Goal: Task Accomplishment & Management: Use online tool/utility

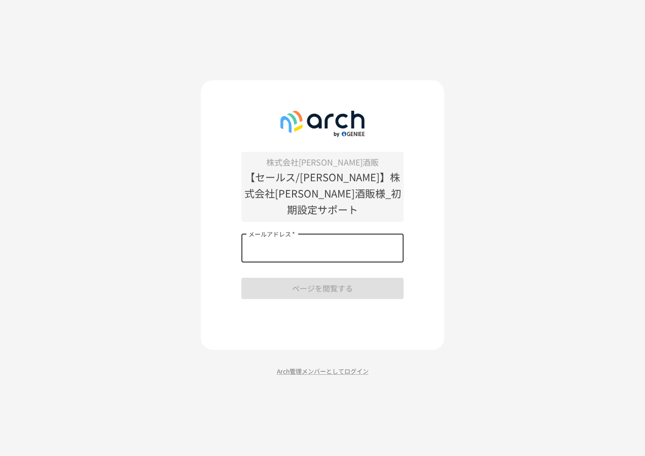
click at [331, 243] on input "メールアドレス   *" at bounding box center [322, 248] width 162 height 28
type input "**********"
click at [290, 241] on input "メールアドレス   *" at bounding box center [322, 248] width 162 height 28
type input "**********"
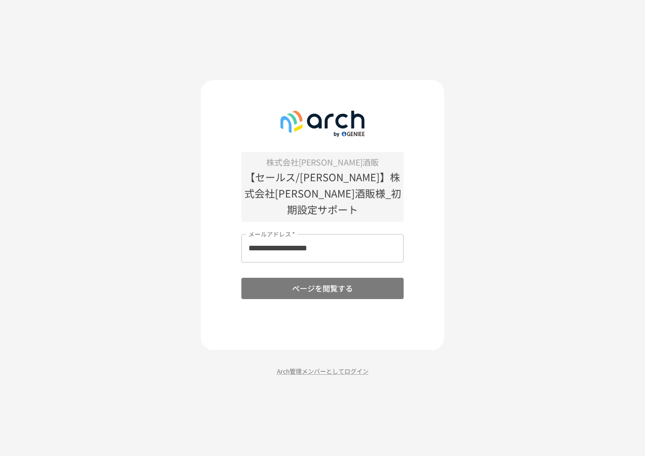
click at [288, 279] on button "ページを閲覧する" at bounding box center [322, 287] width 162 height 21
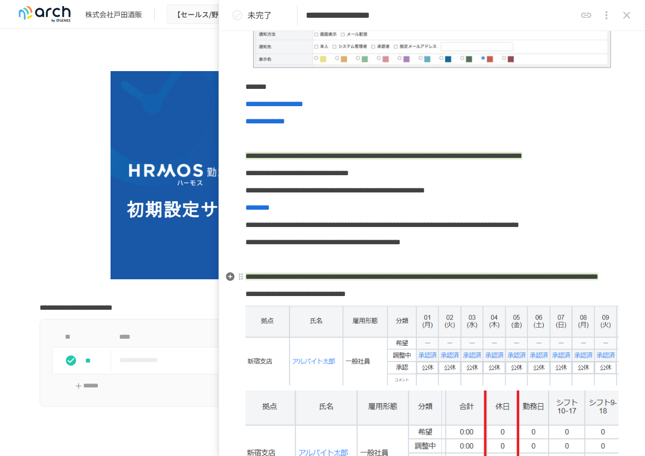
scroll to position [812, 0]
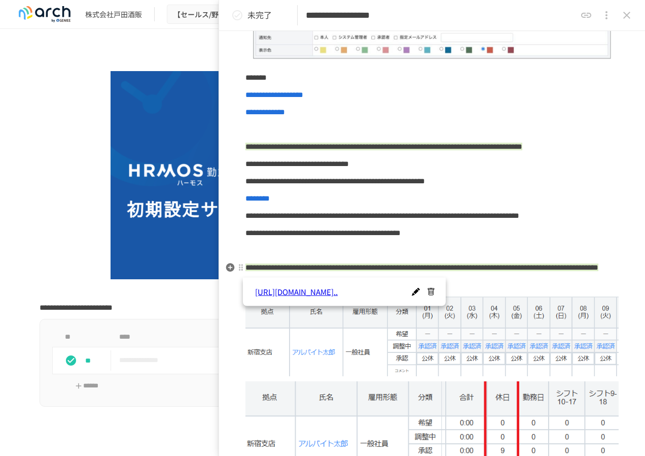
click at [270, 202] on span "********" at bounding box center [258, 198] width 24 height 8
click at [584, 119] on p "**********" at bounding box center [432, 112] width 373 height 13
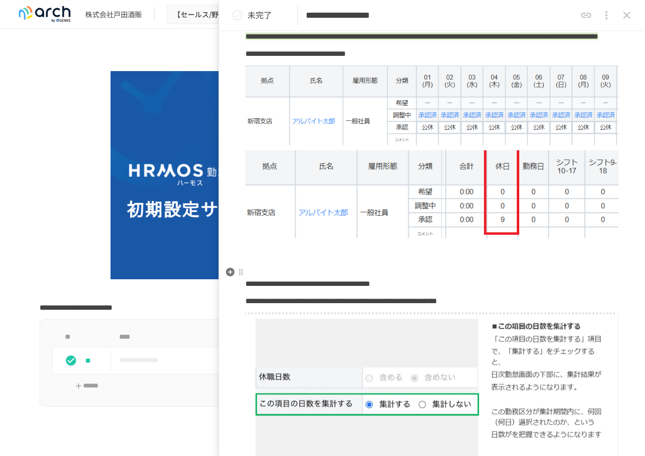
scroll to position [1037, 0]
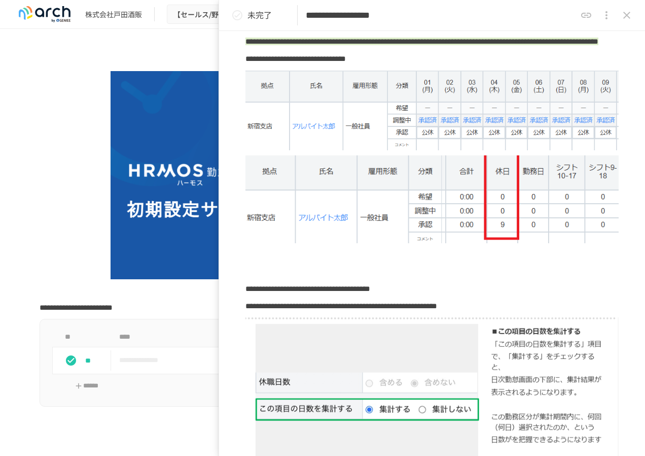
click at [240, 14] on icon "status" at bounding box center [237, 15] width 12 height 12
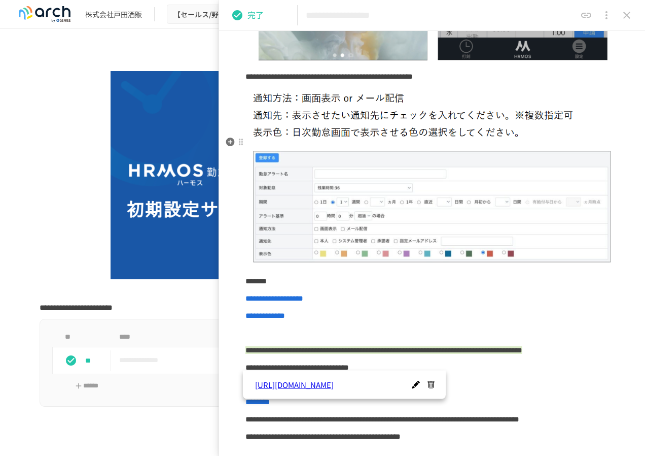
scroll to position [609, 0]
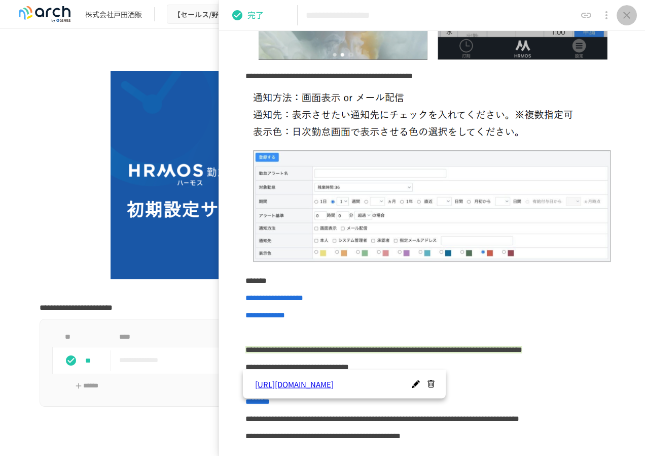
click at [634, 15] on button "close drawer" at bounding box center [627, 15] width 20 height 20
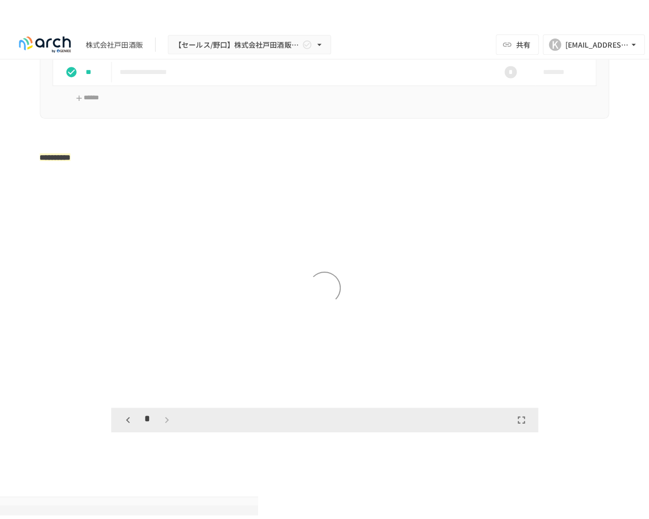
scroll to position [1623, 0]
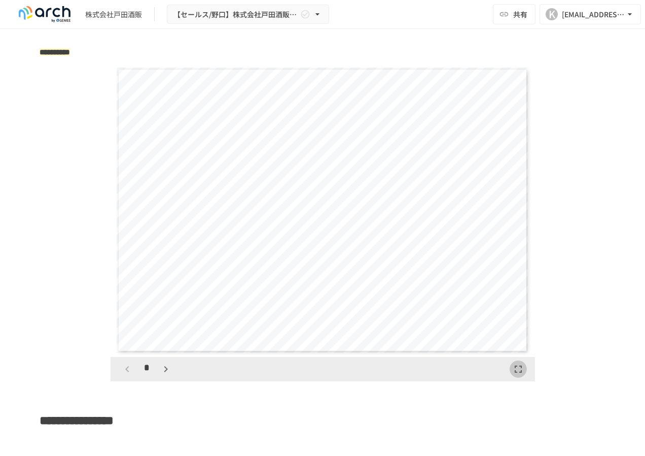
click at [515, 375] on icon "button" at bounding box center [518, 369] width 12 height 12
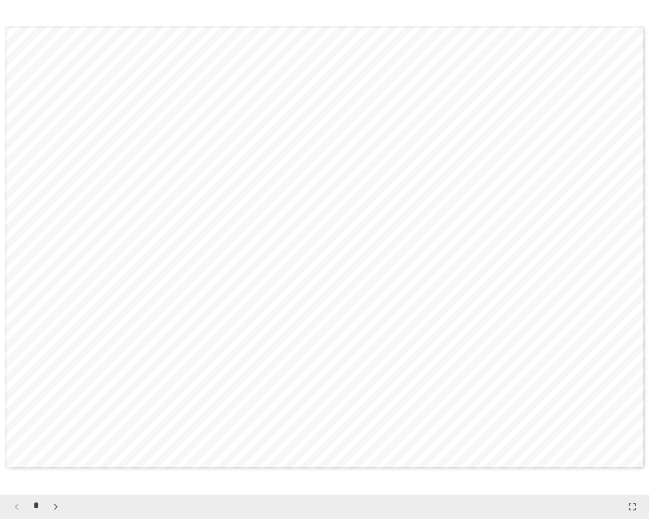
click at [54, 455] on icon "button" at bounding box center [56, 507] width 12 height 12
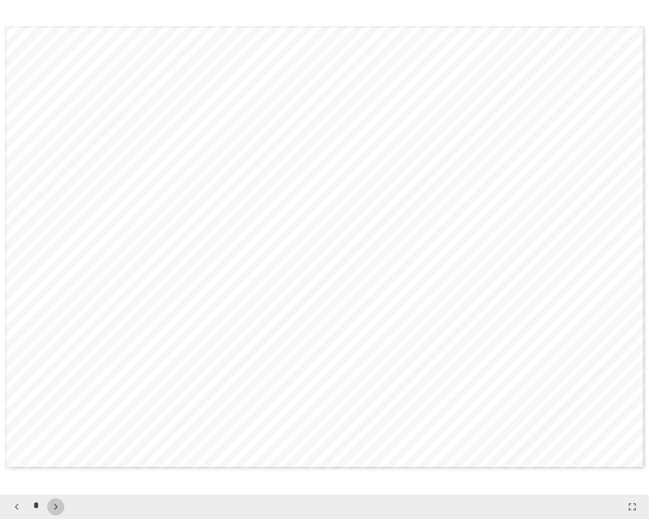
click at [54, 455] on icon "button" at bounding box center [56, 507] width 12 height 12
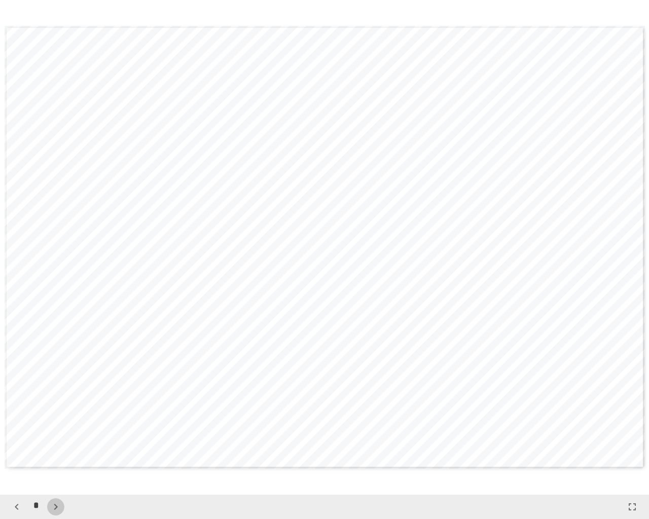
click at [54, 455] on icon "button" at bounding box center [56, 507] width 12 height 12
click at [57, 455] on icon "button" at bounding box center [56, 507] width 12 height 12
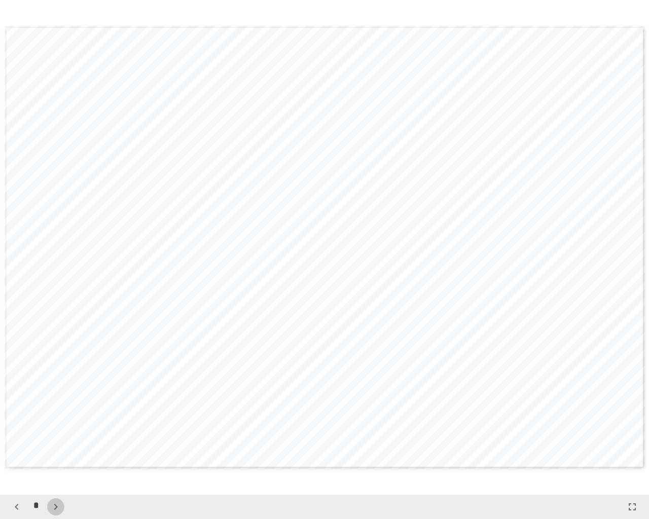
scroll to position [4456, 0]
click at [57, 455] on icon "button" at bounding box center [61, 507] width 12 height 12
click at [60, 455] on icon "button" at bounding box center [61, 507] width 12 height 12
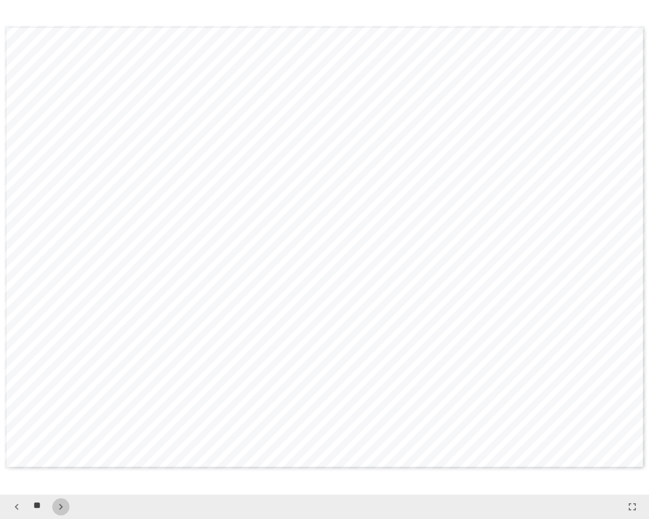
click at [60, 455] on icon "button" at bounding box center [61, 507] width 12 height 12
click at [57, 455] on icon "button" at bounding box center [61, 507] width 12 height 12
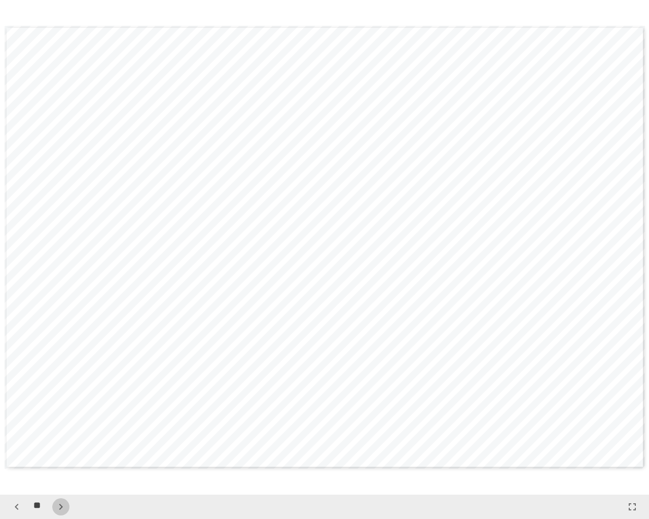
click at [55, 455] on icon "button" at bounding box center [61, 507] width 12 height 12
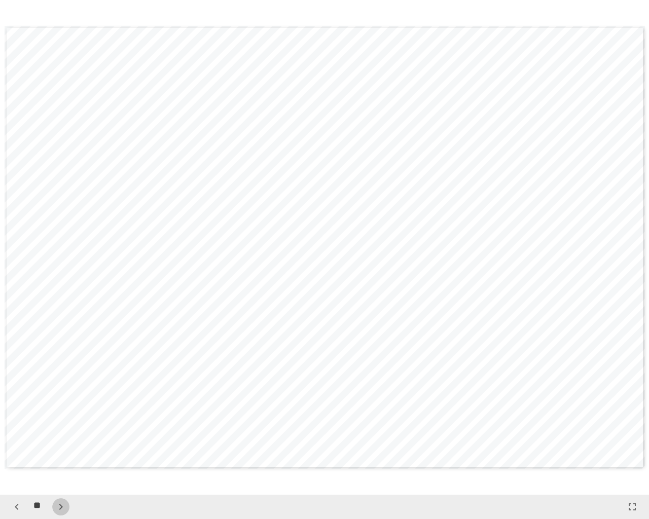
scroll to position [8417, 0]
click at [62, 455] on icon "button" at bounding box center [61, 507] width 12 height 12
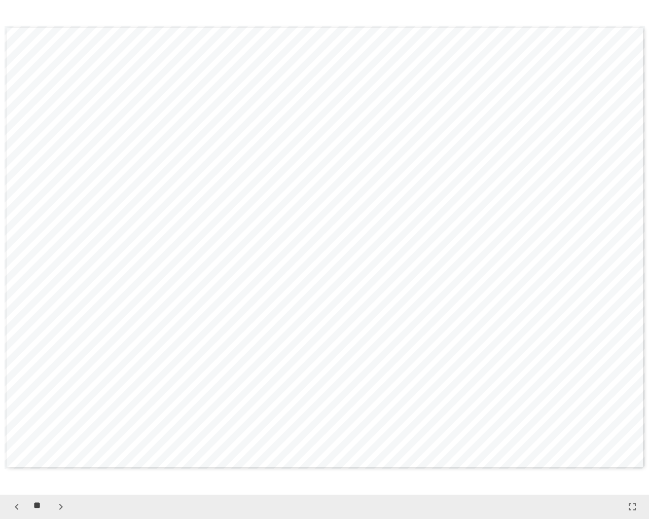
scroll to position [9903, 0]
click at [65, 455] on icon "button" at bounding box center [61, 507] width 12 height 12
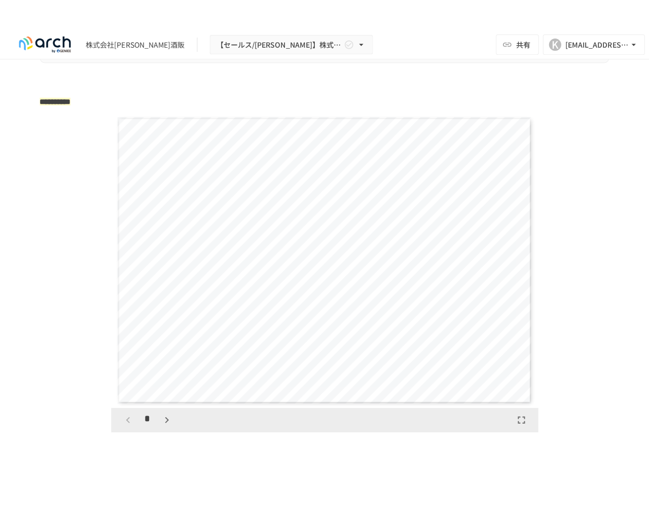
scroll to position [1623, 0]
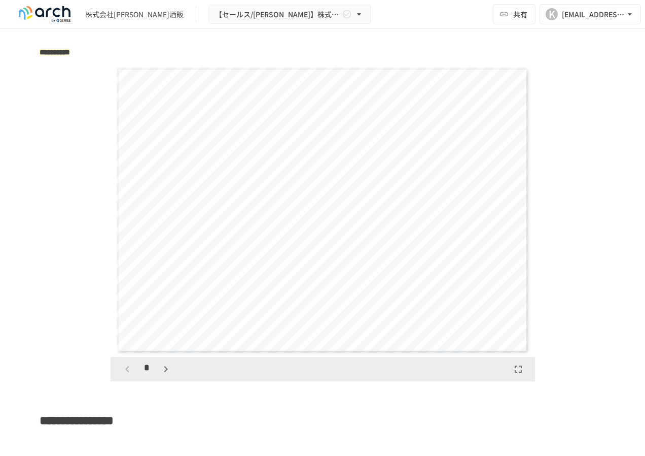
drag, startPoint x: 514, startPoint y: 386, endPoint x: 516, endPoint y: 423, distance: 37.6
click at [514, 375] on icon "button" at bounding box center [518, 369] width 12 height 12
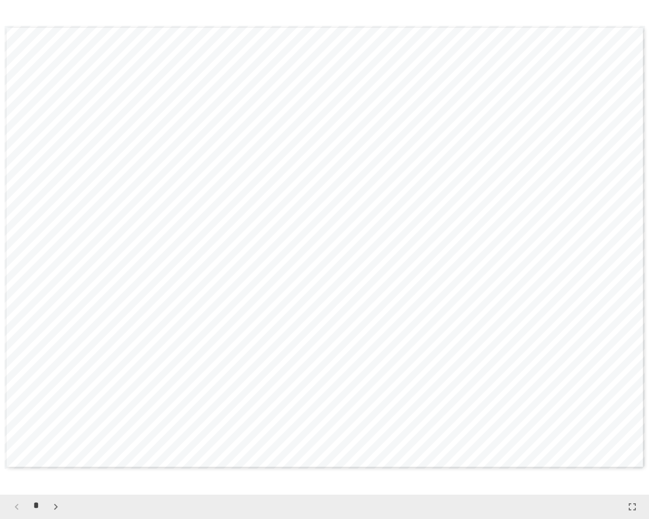
click at [52, 455] on icon "button" at bounding box center [56, 507] width 12 height 12
click at [53, 455] on icon "button" at bounding box center [56, 507] width 12 height 12
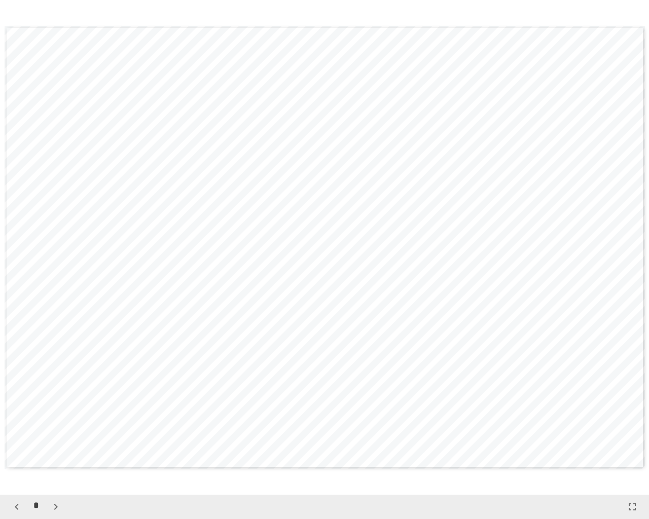
click at [53, 455] on icon "button" at bounding box center [56, 507] width 12 height 12
click at [53, 455] on button "button" at bounding box center [60, 507] width 17 height 17
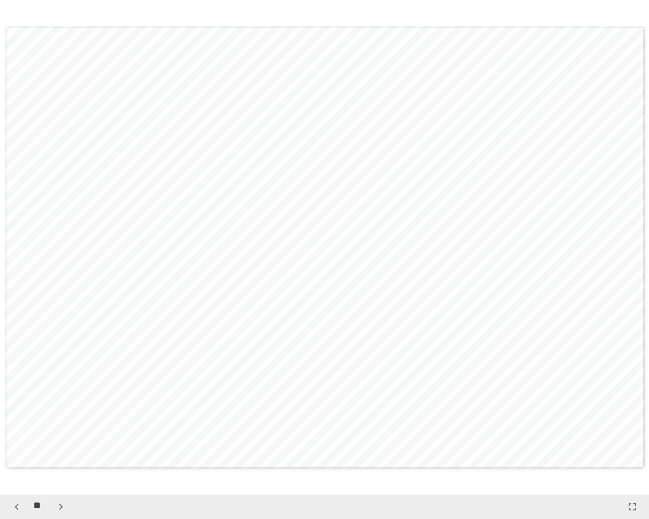
click at [53, 455] on button "button" at bounding box center [60, 507] width 17 height 17
click at [54, 455] on button "button" at bounding box center [60, 507] width 17 height 17
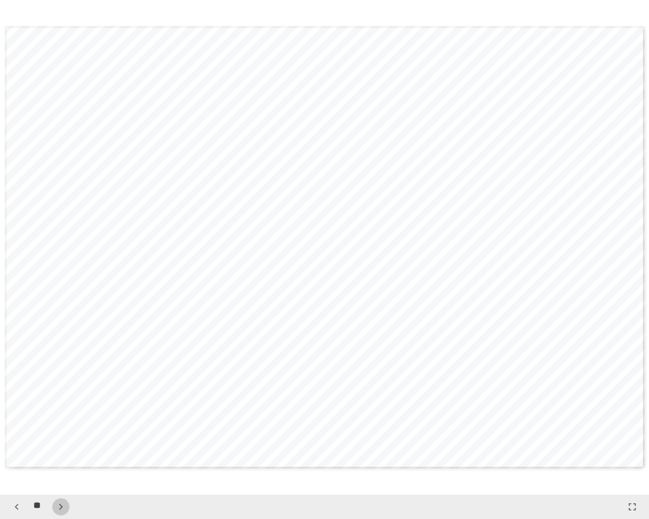
click at [54, 455] on button "button" at bounding box center [60, 507] width 17 height 17
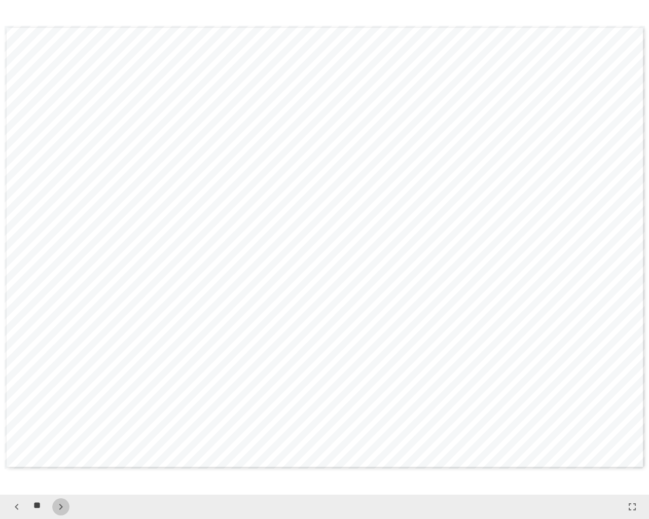
click at [56, 455] on icon "button" at bounding box center [61, 507] width 12 height 12
click at [59, 455] on icon "button" at bounding box center [61, 507] width 12 height 12
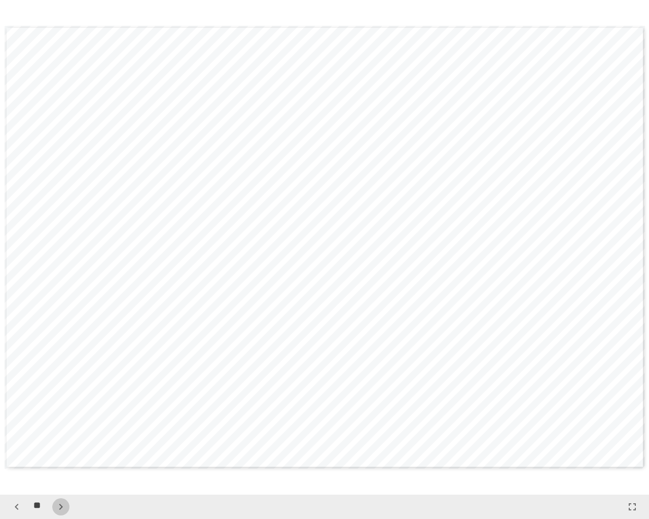
click at [62, 455] on icon "button" at bounding box center [61, 507] width 12 height 12
click at [58, 455] on icon "button" at bounding box center [61, 507] width 12 height 12
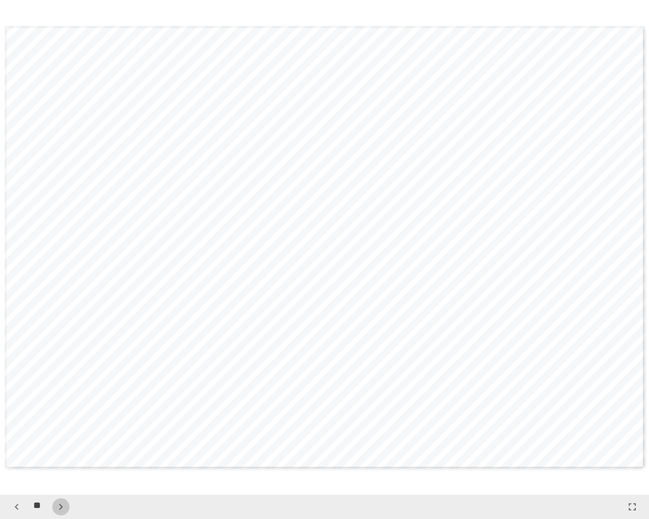
scroll to position [12873, 0]
click at [60, 455] on icon "button" at bounding box center [61, 507] width 4 height 6
click at [61, 455] on icon "button" at bounding box center [61, 507] width 12 height 12
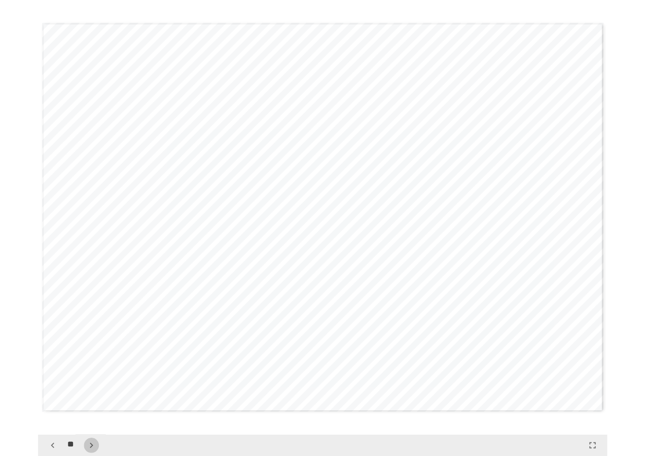
scroll to position [13864, 0]
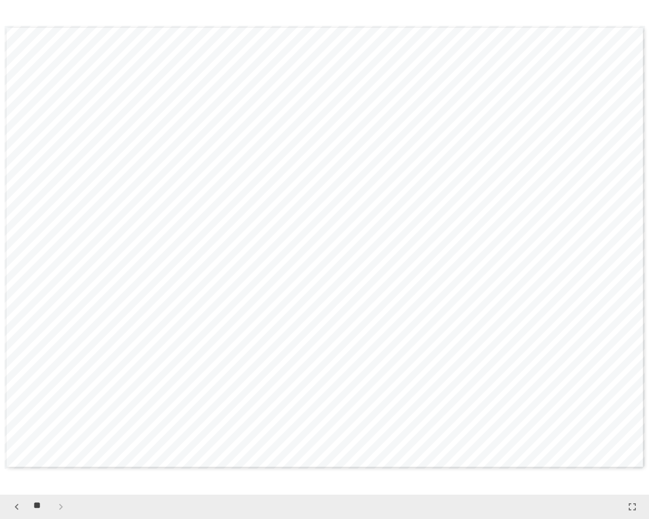
click at [63, 455] on div "**" at bounding box center [38, 507] width 61 height 17
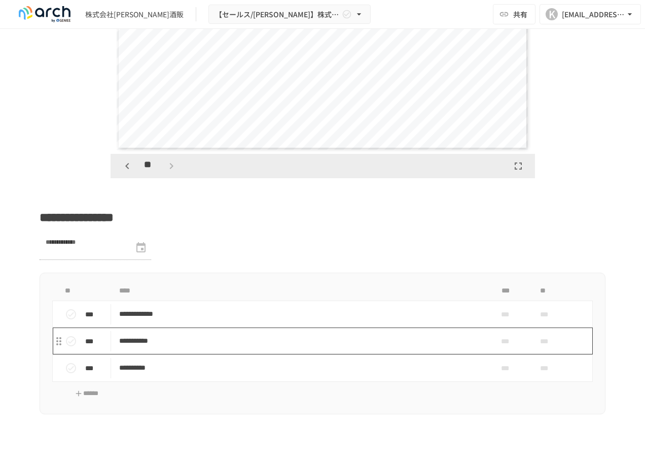
scroll to position [1877, 0]
